Goal: Information Seeking & Learning: Learn about a topic

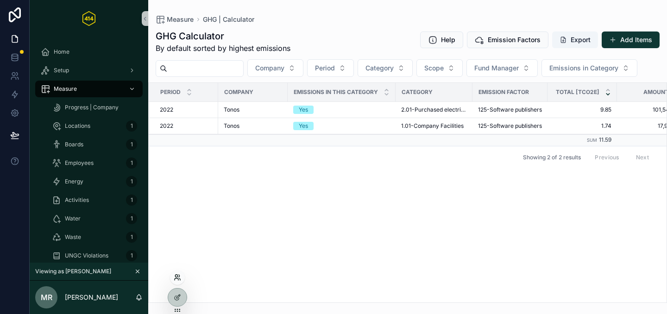
click at [175, 280] on icon at bounding box center [177, 277] width 7 height 7
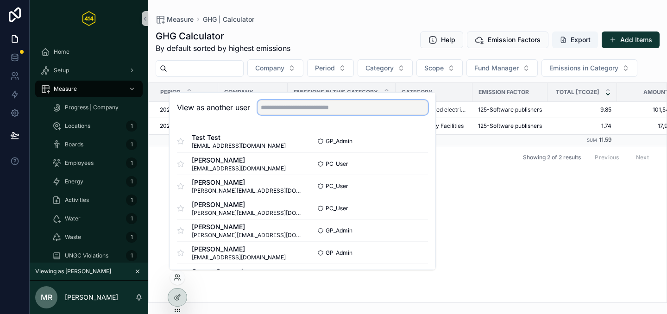
click at [286, 106] on input "text" at bounding box center [343, 107] width 171 height 15
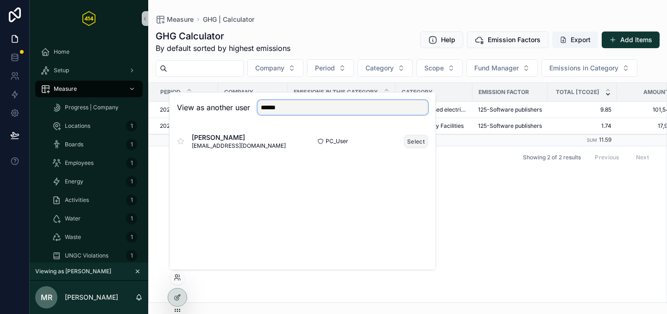
type input "******"
click at [408, 138] on button "Select" at bounding box center [416, 141] width 24 height 13
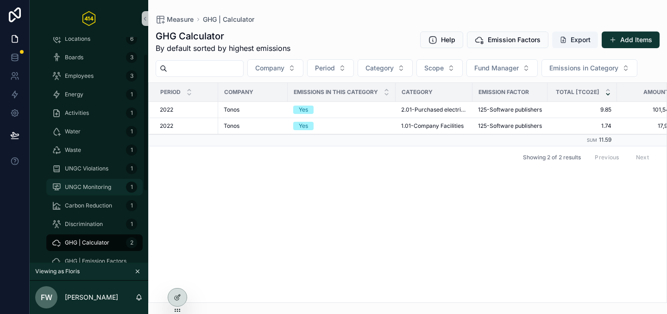
scroll to position [143, 0]
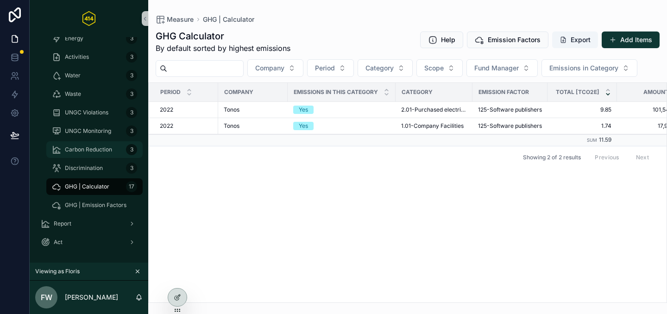
click at [82, 151] on span "Carbon Reduction" at bounding box center [88, 149] width 47 height 7
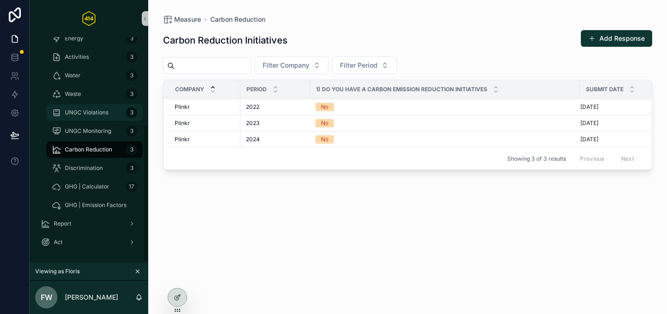
click at [74, 114] on span "UNGC Violations" at bounding box center [87, 112] width 44 height 7
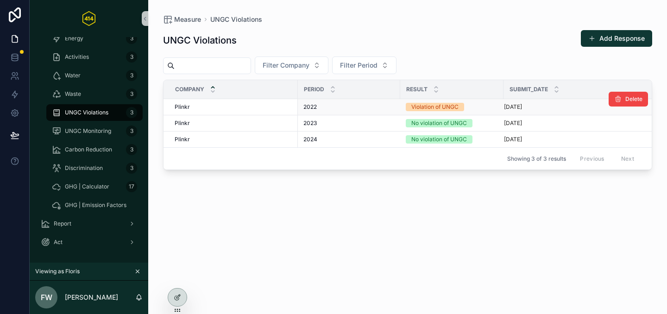
click at [345, 106] on div "2022 2022" at bounding box center [349, 106] width 91 height 7
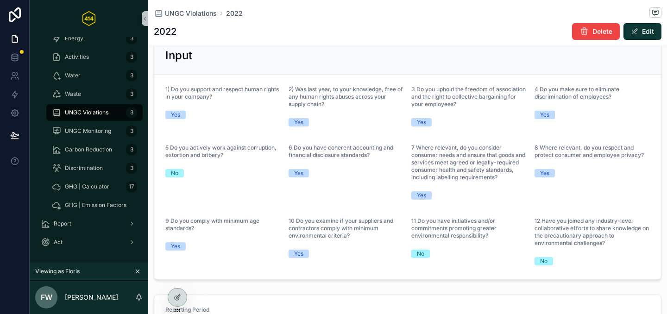
scroll to position [140, 0]
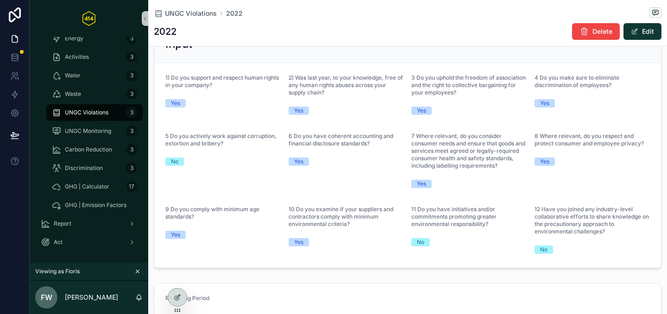
click at [216, 139] on span "5 Do you actively work against corruption, extortion and bribery?" at bounding box center [220, 140] width 111 height 14
drag, startPoint x: 249, startPoint y: 135, endPoint x: 221, endPoint y: 145, distance: 30.1
click at [221, 145] on span "5 Do you actively work against corruption, extortion and bribery?" at bounding box center [220, 140] width 111 height 14
copy span "corruption, extortion and bribery"
